Goal: Find specific page/section: Find specific page/section

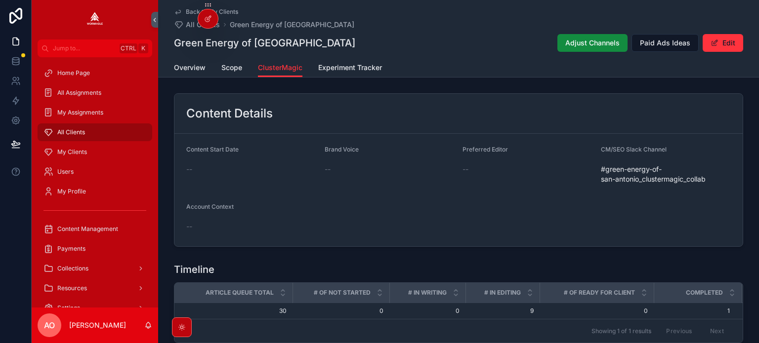
scroll to position [395, 0]
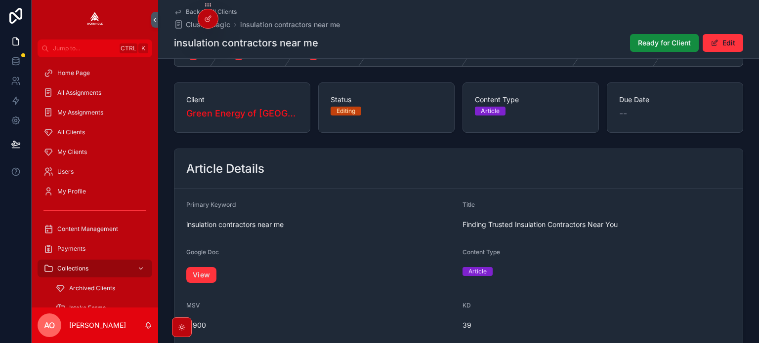
scroll to position [49, 0]
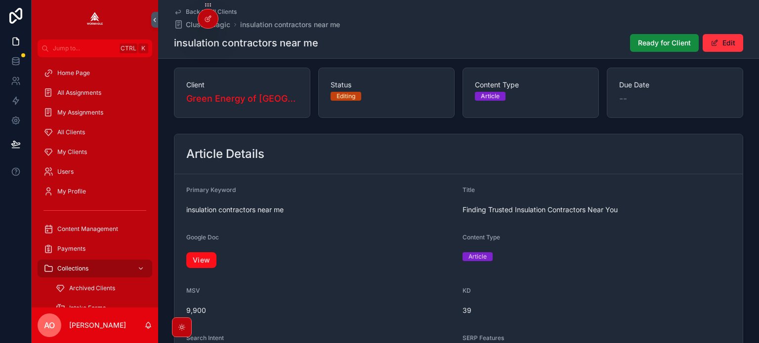
click at [199, 258] on link "View" at bounding box center [201, 260] width 30 height 16
